Goal: Transaction & Acquisition: Purchase product/service

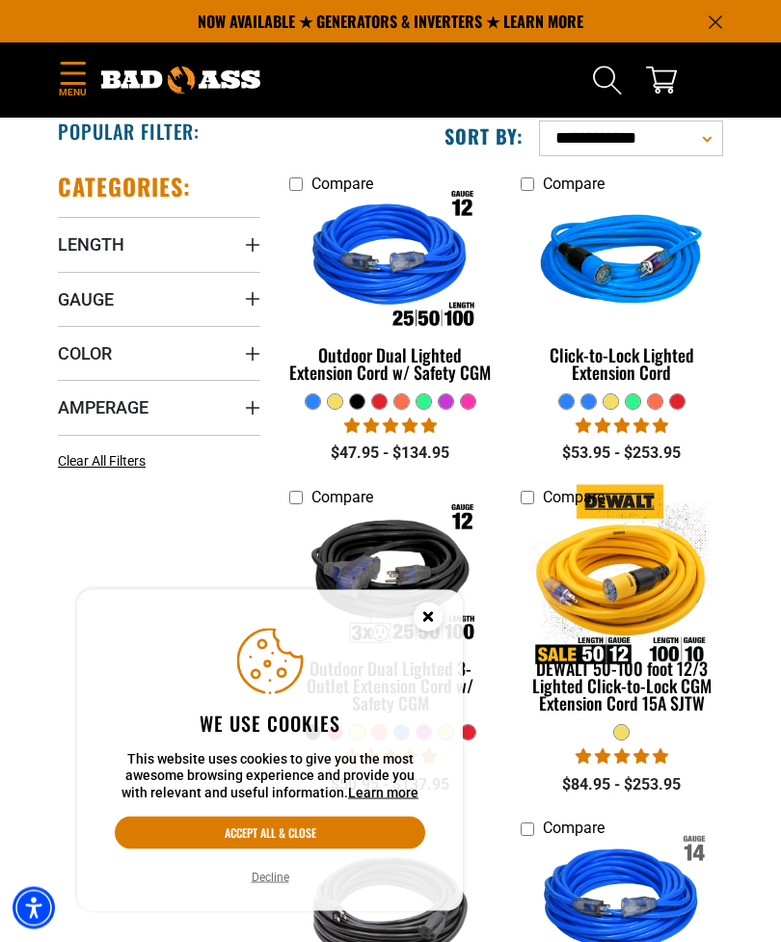
scroll to position [296, 0]
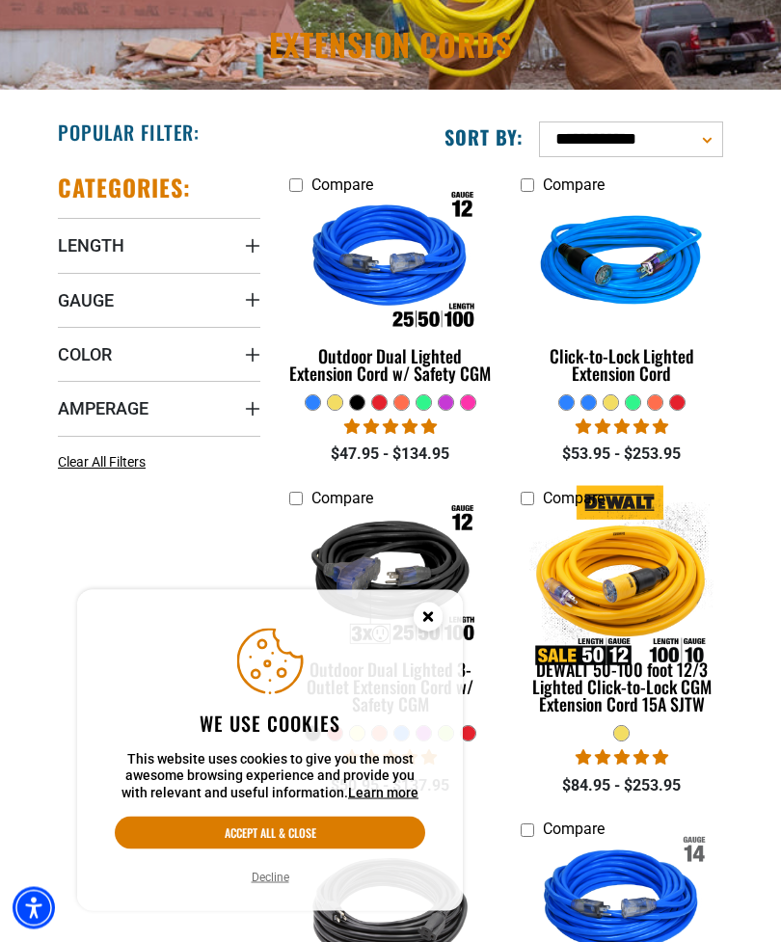
click at [105, 308] on span "Gauge" at bounding box center [86, 301] width 56 height 22
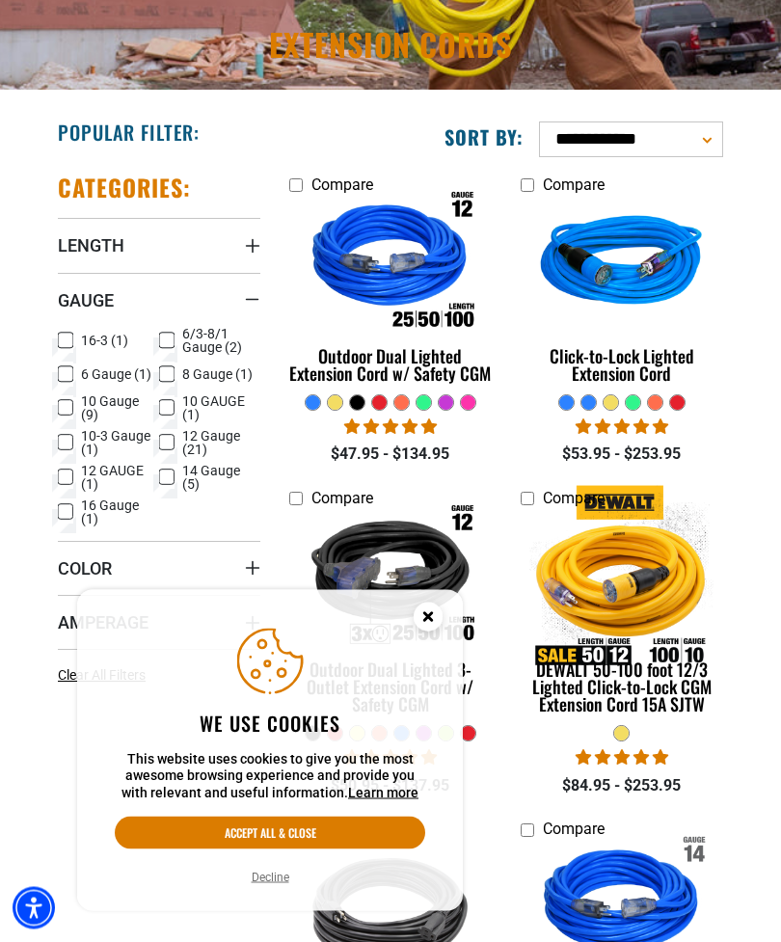
scroll to position [297, 0]
click at [72, 418] on icon at bounding box center [65, 407] width 15 height 25
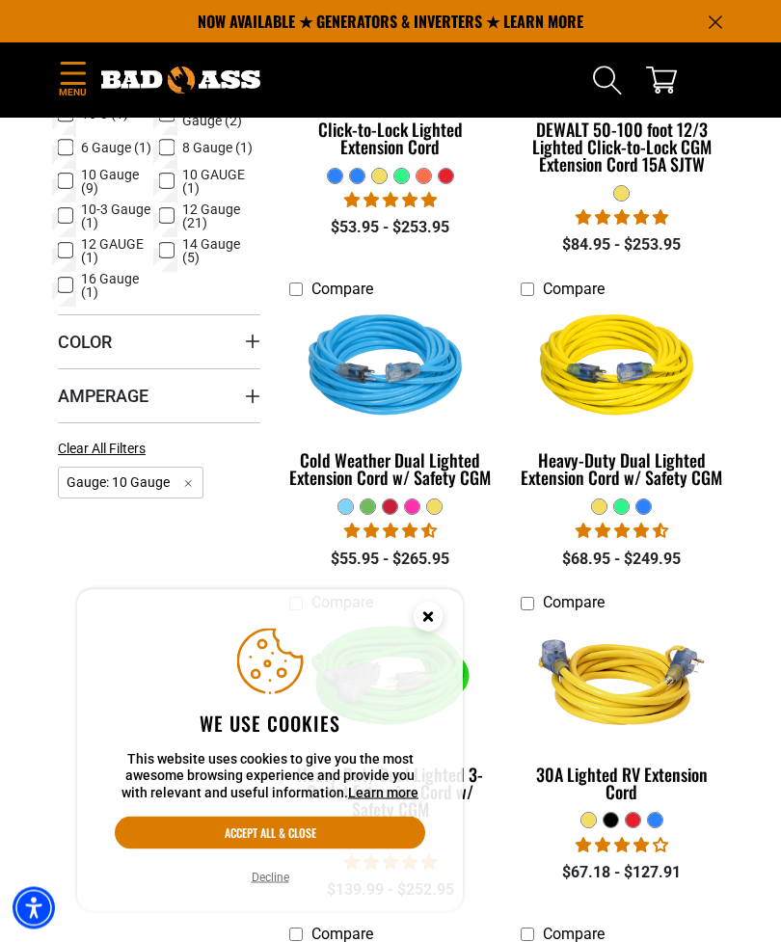
scroll to position [524, 0]
click at [140, 393] on span "Amperage" at bounding box center [103, 396] width 91 height 22
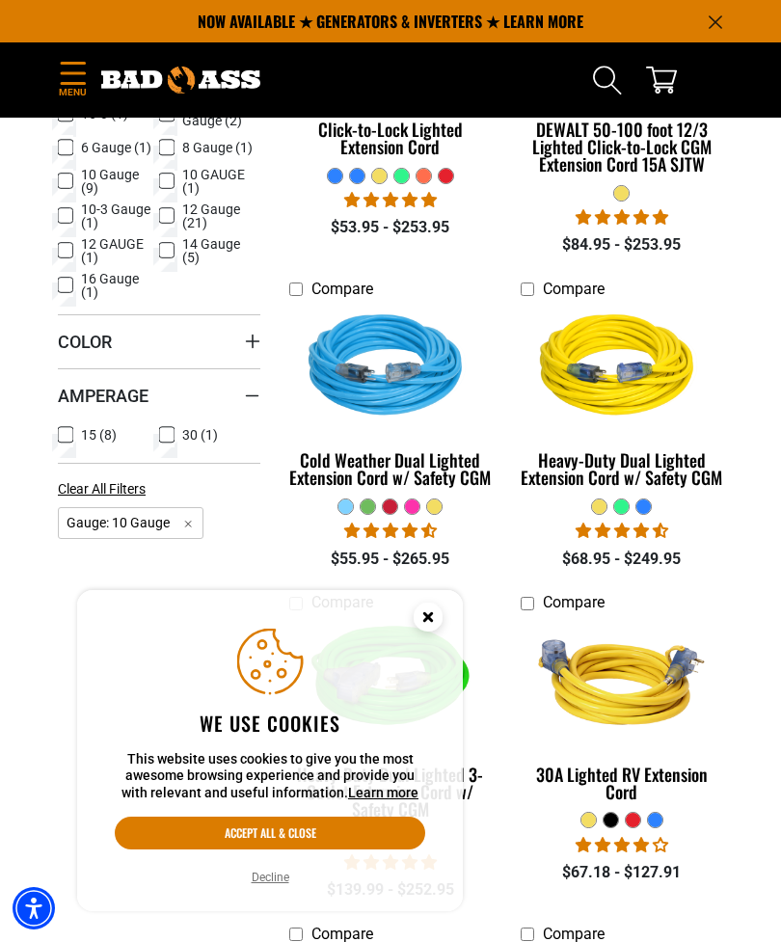
click at [159, 444] on icon at bounding box center [166, 434] width 15 height 25
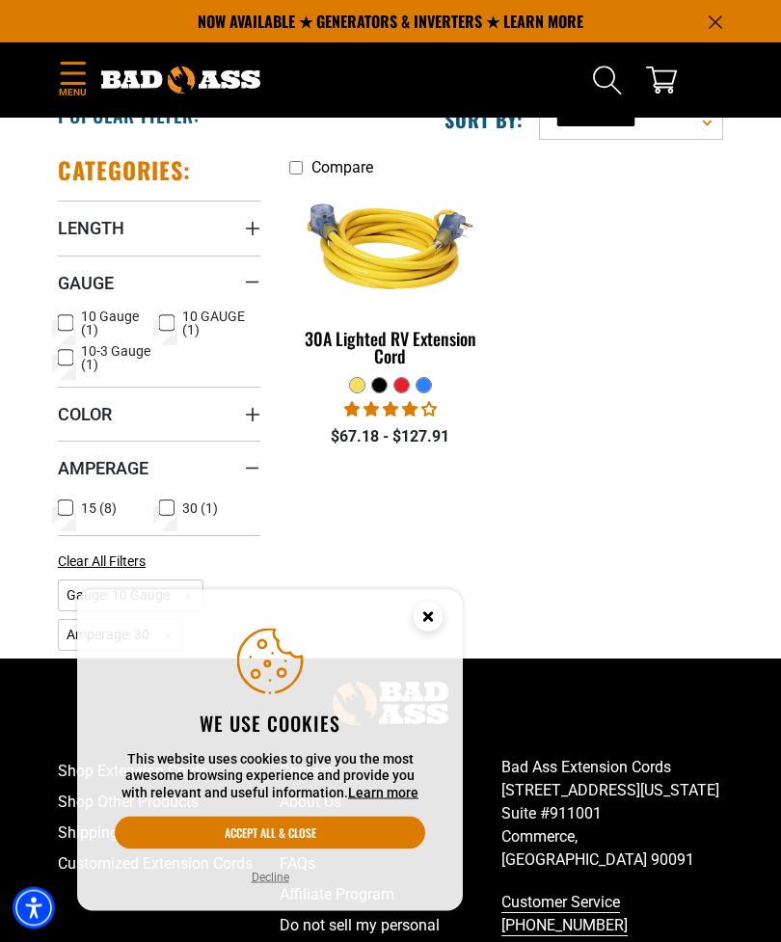
scroll to position [289, 0]
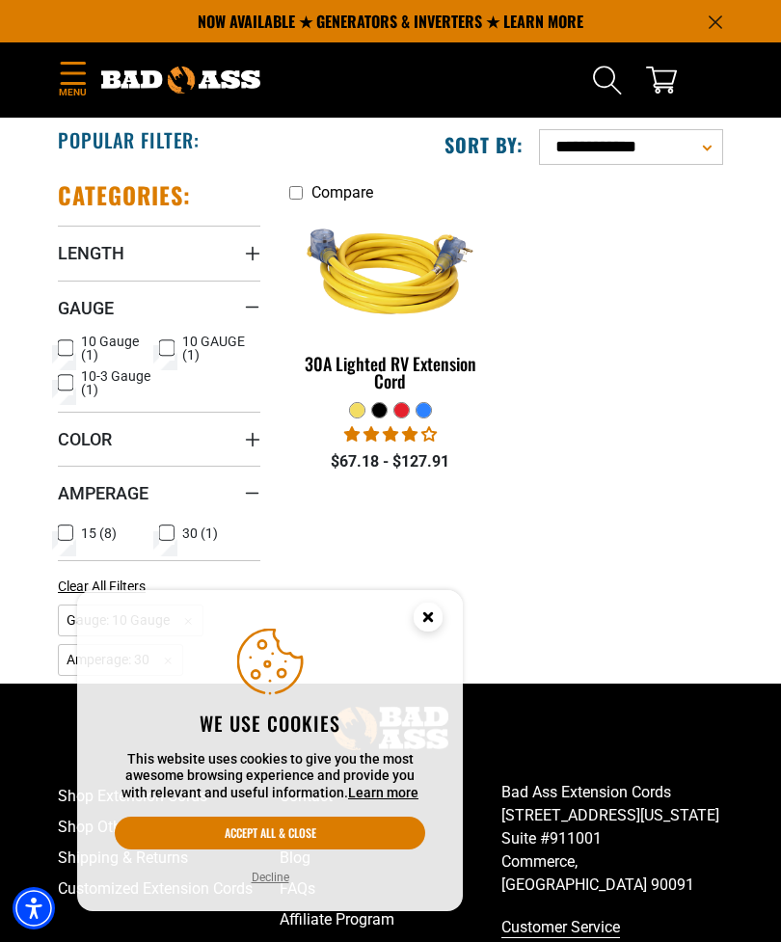
click at [212, 253] on summary "Length" at bounding box center [159, 253] width 202 height 54
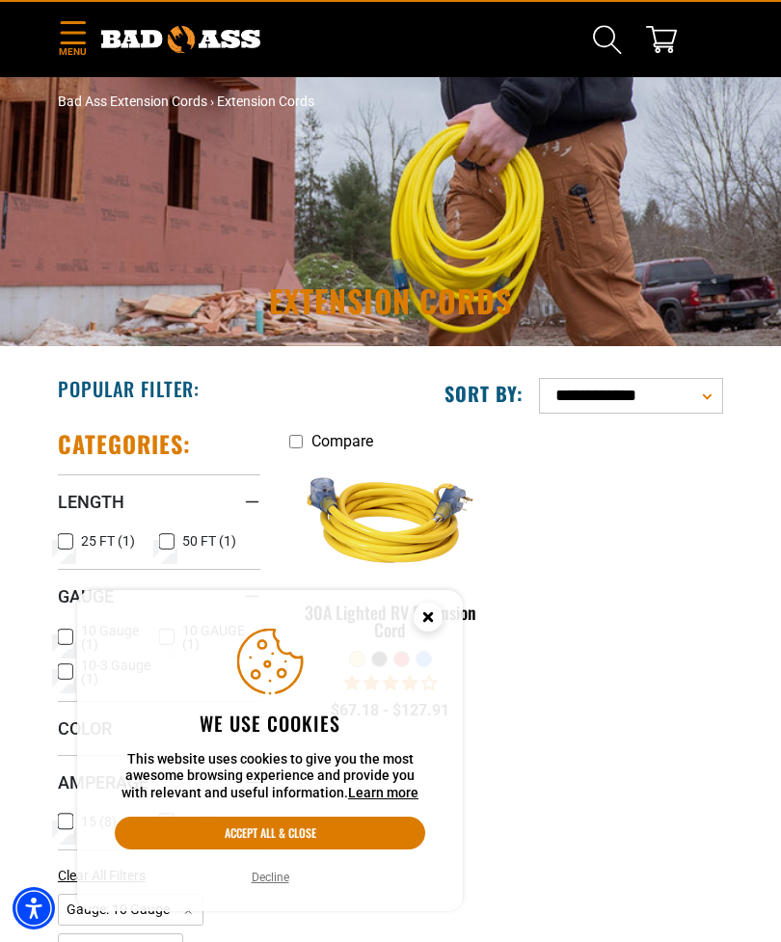
scroll to position [0, 0]
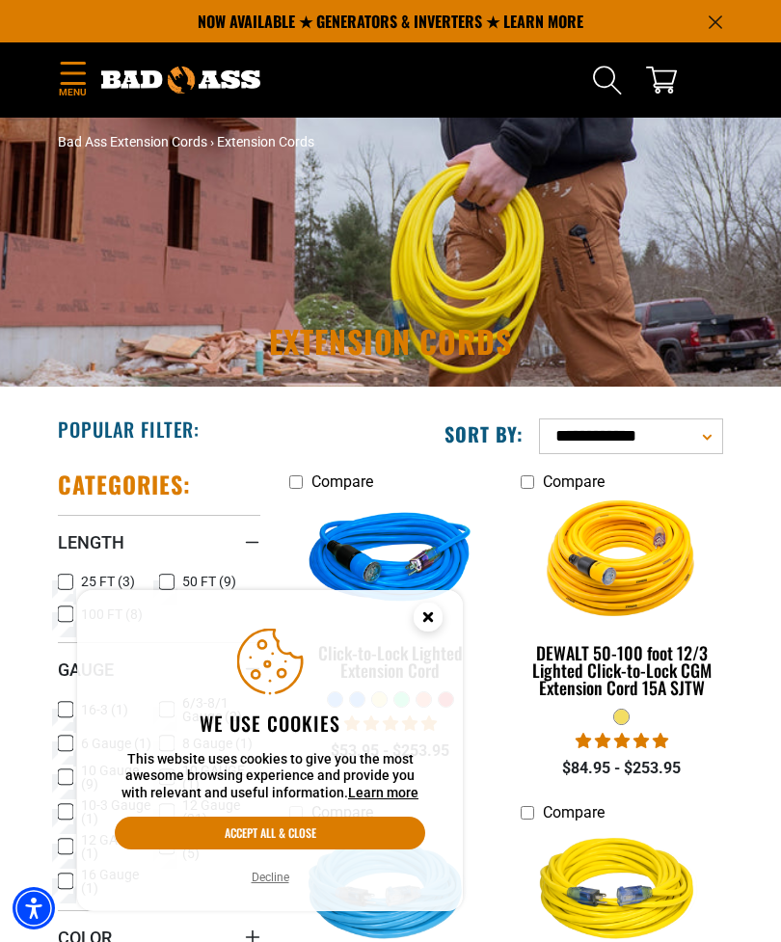
scroll to position [585, 0]
